Goal: Navigation & Orientation: Find specific page/section

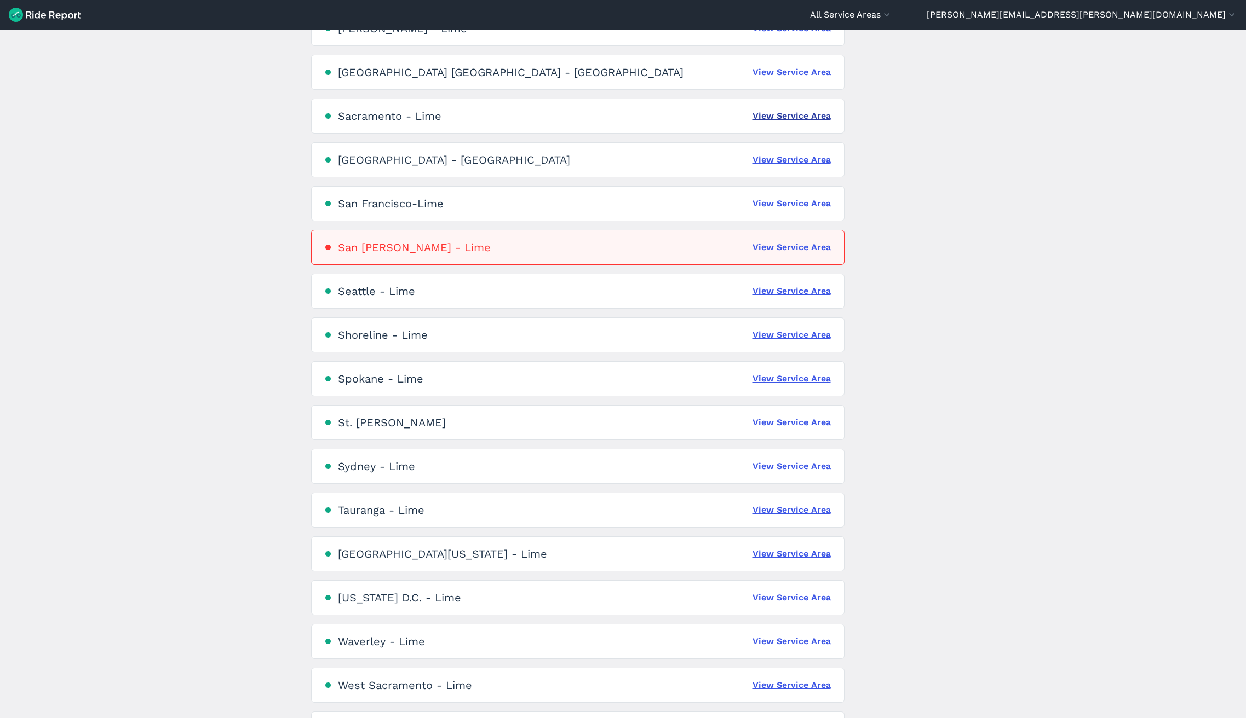
scroll to position [2019, 0]
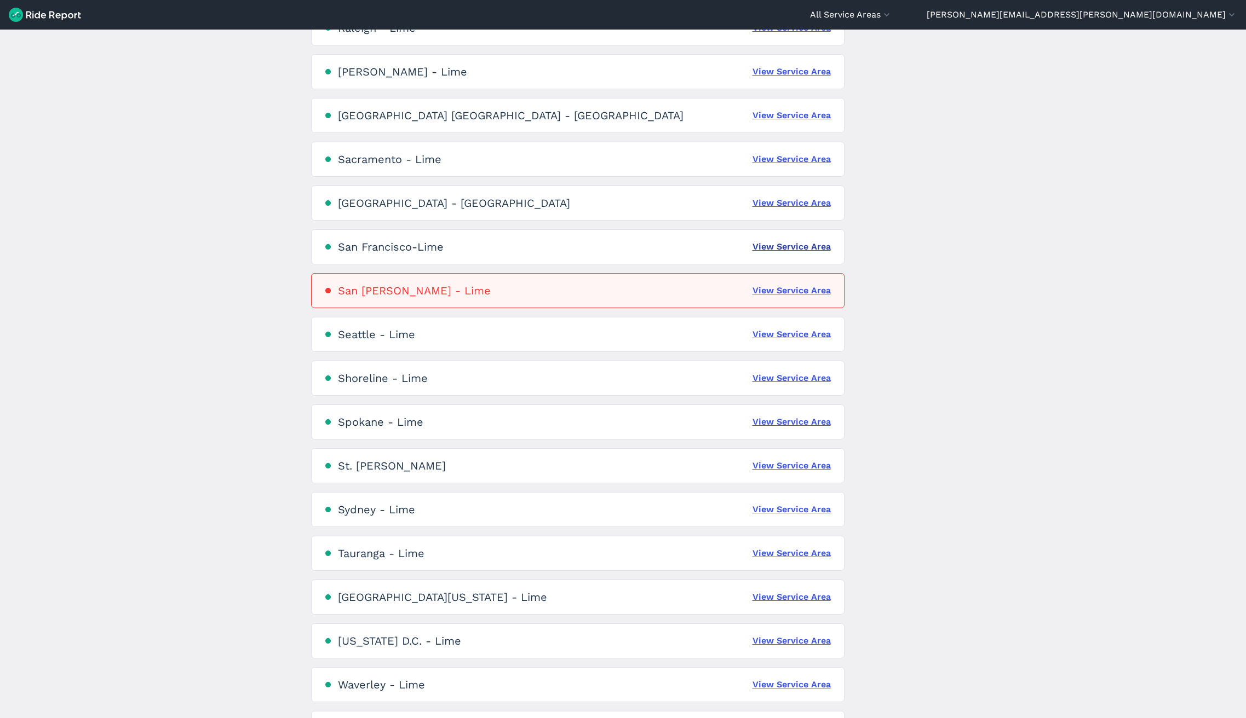
click at [786, 242] on link "View Service Area" at bounding box center [791, 246] width 78 height 13
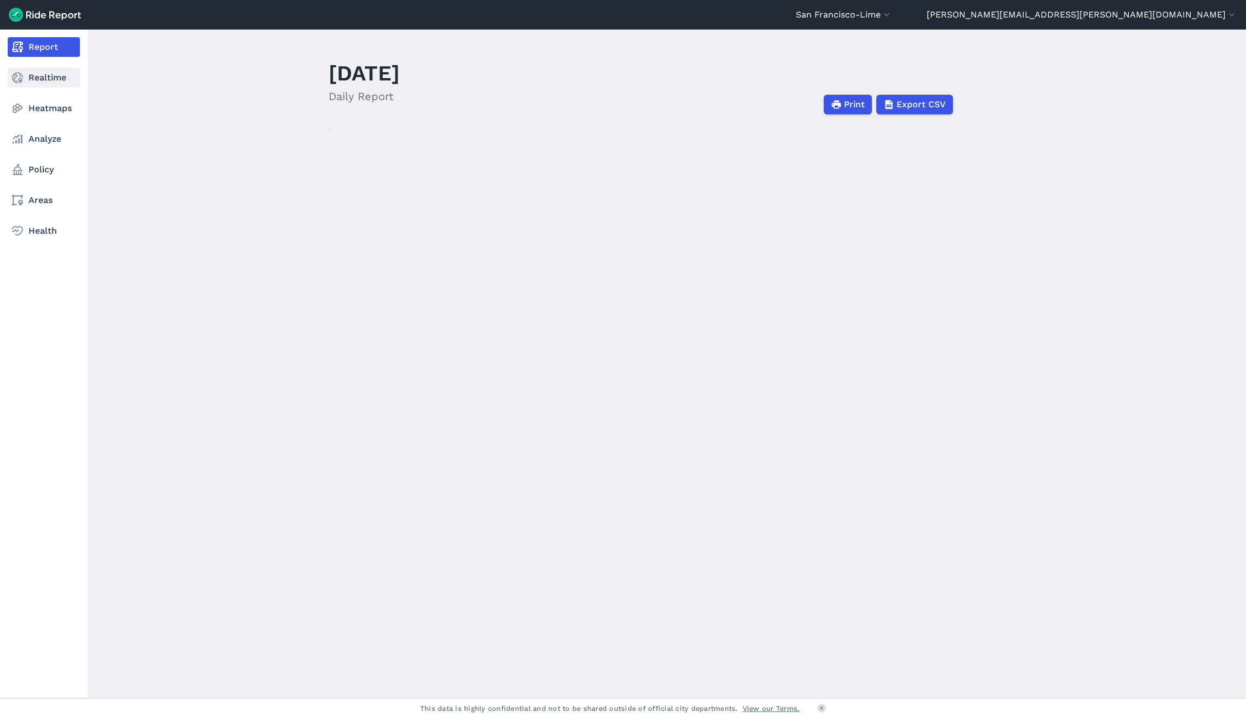
click at [21, 80] on use at bounding box center [17, 77] width 11 height 11
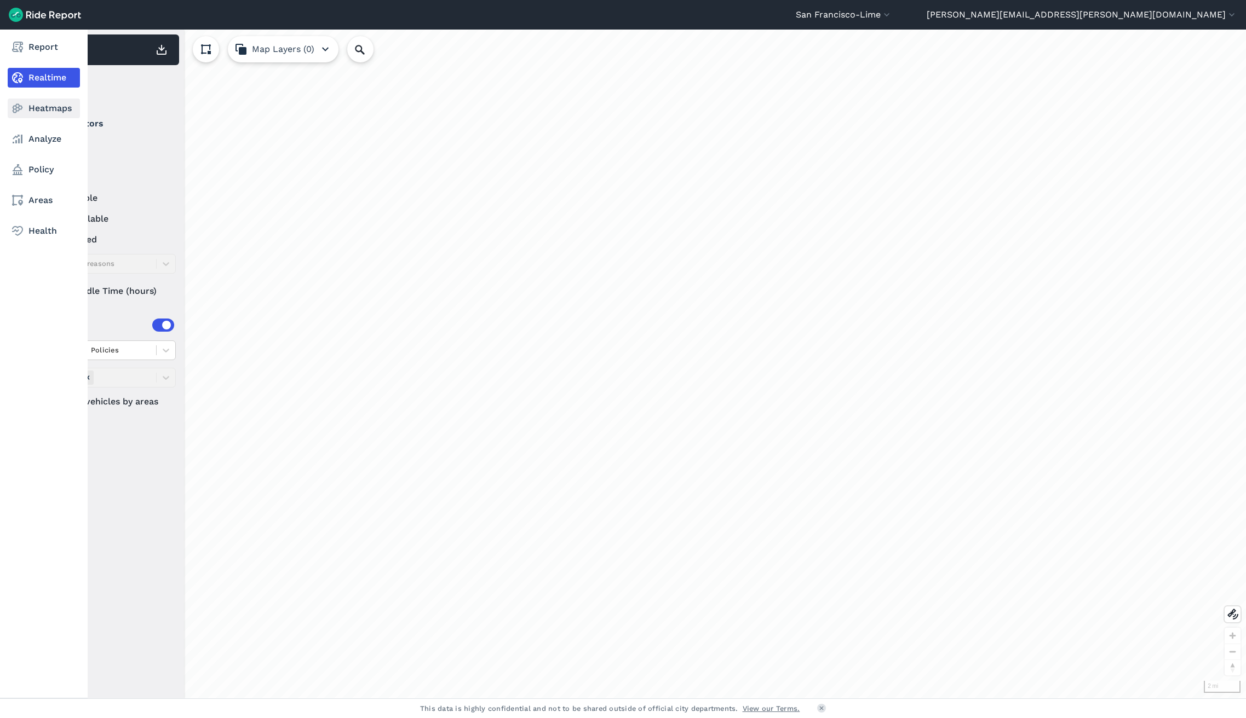
click at [16, 103] on icon at bounding box center [17, 108] width 13 height 13
